Goal: Task Accomplishment & Management: Use online tool/utility

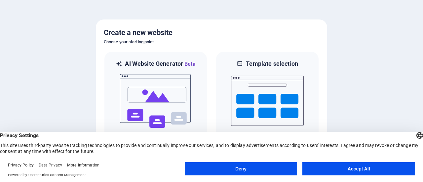
click at [356, 171] on button "Accept All" at bounding box center [358, 168] width 113 height 13
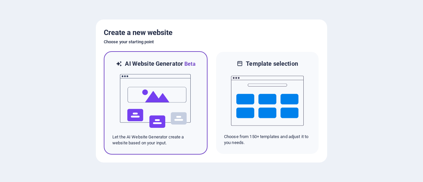
click at [159, 99] on img at bounding box center [155, 101] width 73 height 66
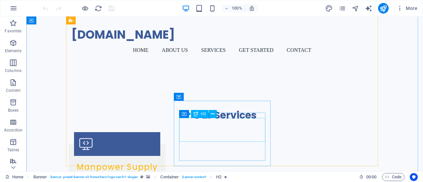
scroll to position [329, 0]
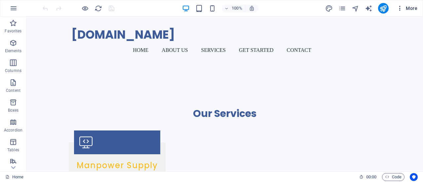
click at [410, 8] on span "More" at bounding box center [406, 8] width 21 height 7
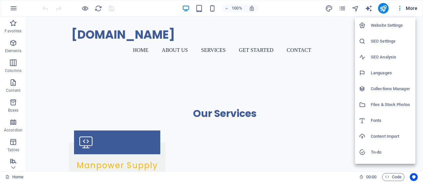
click at [131, 7] on div at bounding box center [211, 91] width 423 height 182
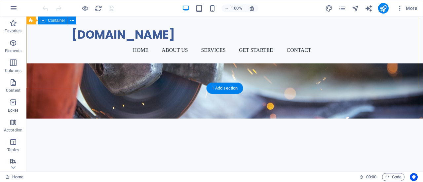
scroll to position [0, 0]
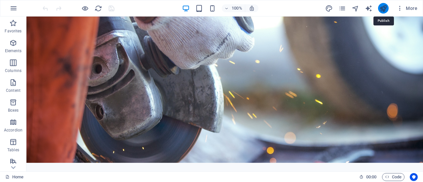
click at [380, 8] on icon "publish" at bounding box center [383, 9] width 8 height 8
